Goal: Task Accomplishment & Management: Use online tool/utility

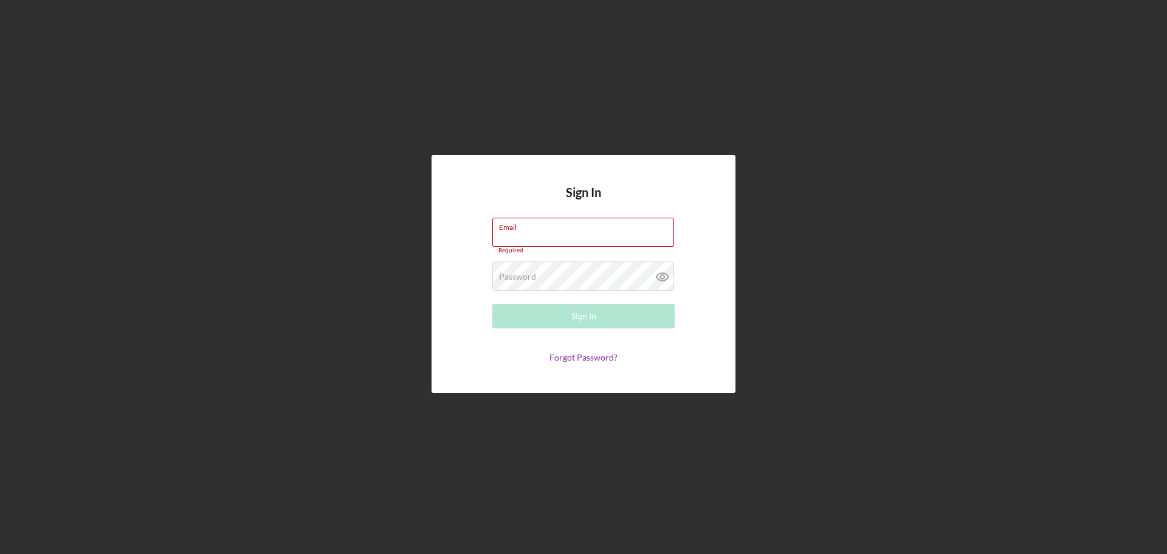
type input "[EMAIL_ADDRESS][DOMAIN_NAME]"
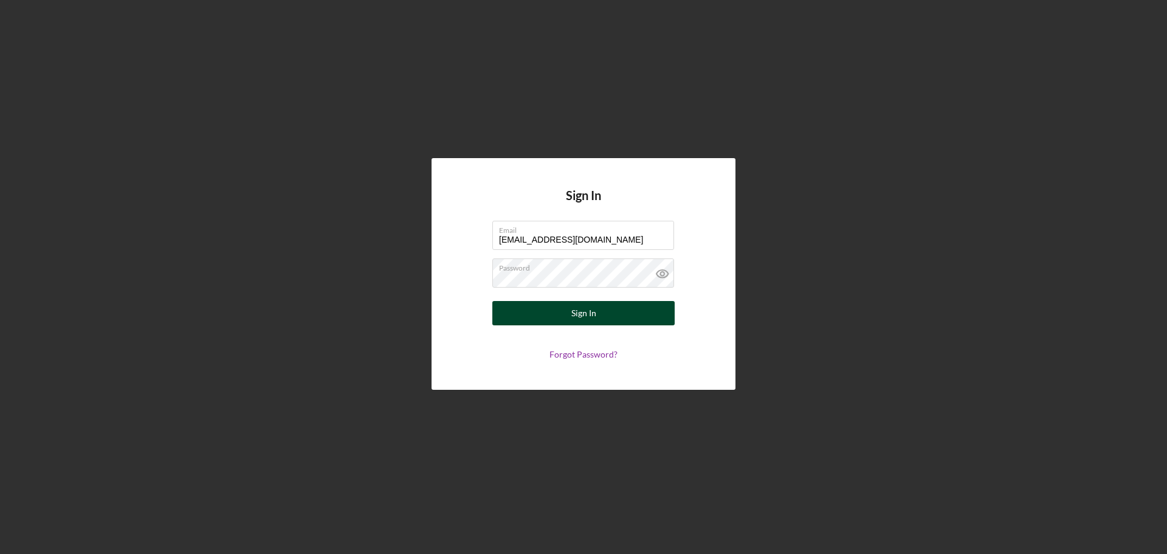
click at [612, 317] on button "Sign In" at bounding box center [583, 313] width 182 height 24
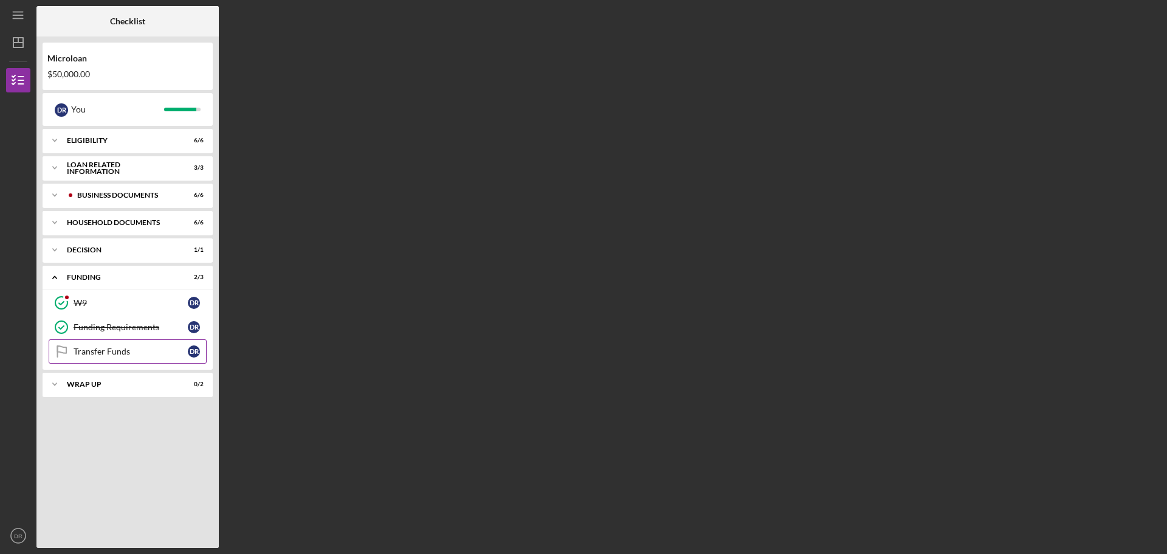
click at [148, 356] on div "Transfer Funds" at bounding box center [131, 352] width 114 height 10
